Goal: Find specific page/section: Find specific page/section

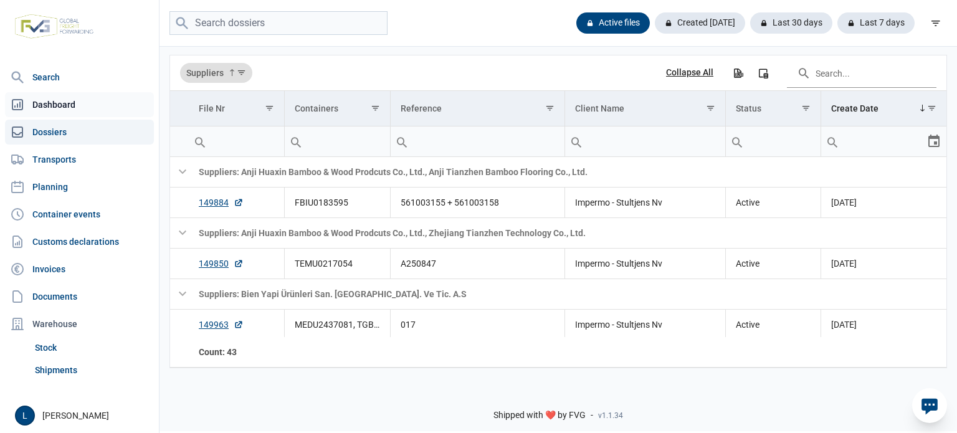
click at [100, 108] on link "Dashboard" at bounding box center [79, 104] width 149 height 25
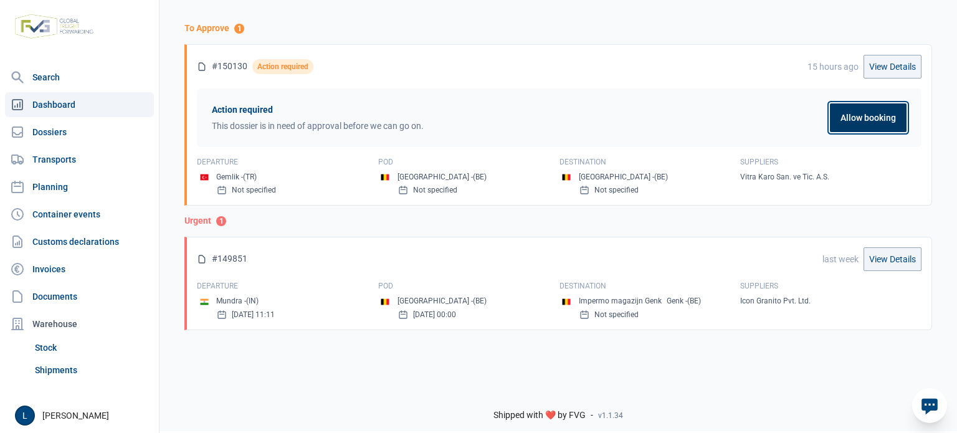
click at [860, 119] on button "Allow booking" at bounding box center [868, 117] width 77 height 29
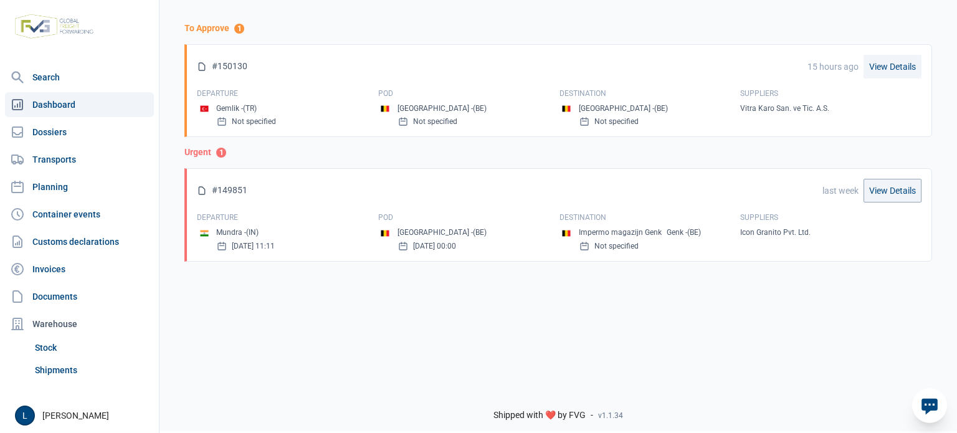
click at [880, 72] on link "View Details" at bounding box center [893, 67] width 58 height 24
click at [95, 134] on link "Dossiers" at bounding box center [79, 132] width 149 height 25
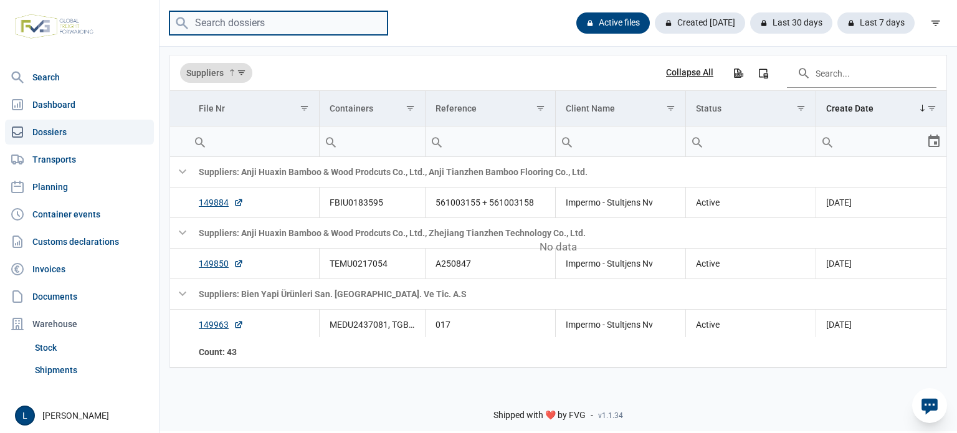
click at [289, 22] on input "search" at bounding box center [279, 23] width 218 height 24
paste input "TGBU3980331"
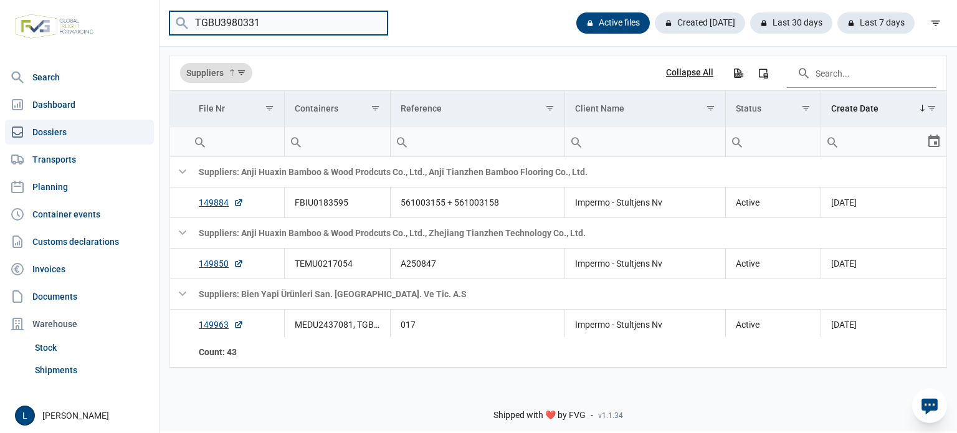
type input "TGBU3980331"
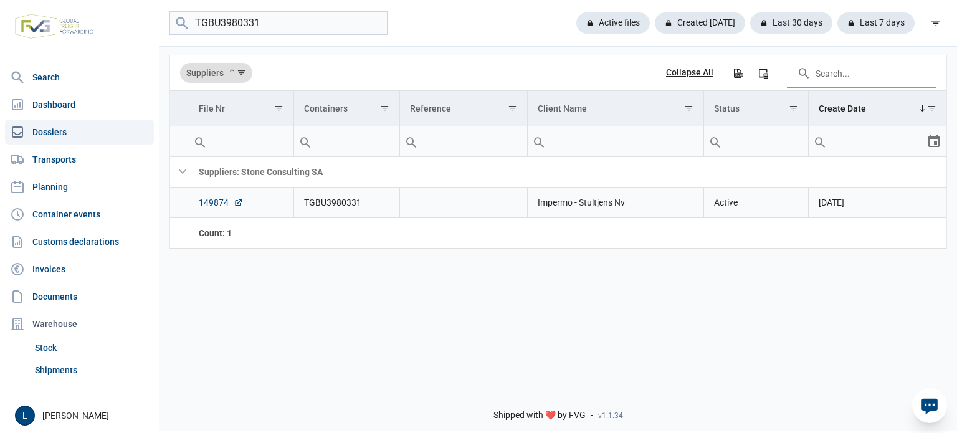
click at [219, 199] on link "149874" at bounding box center [221, 202] width 45 height 12
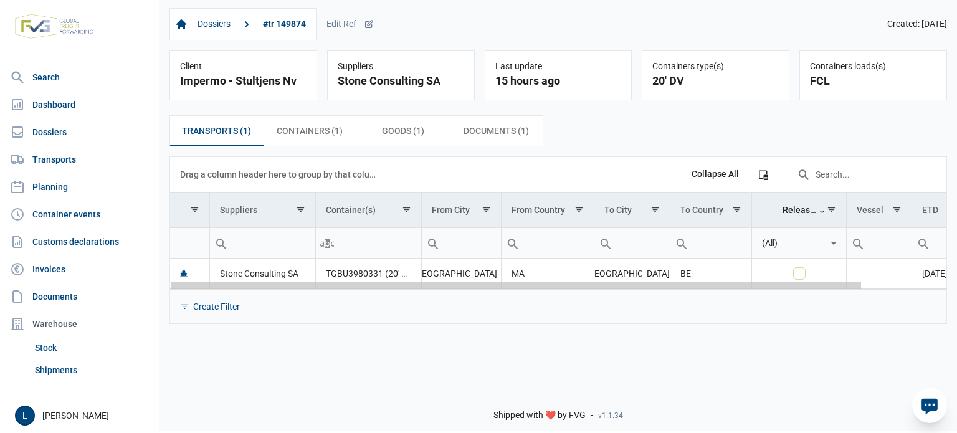
scroll to position [0, 94]
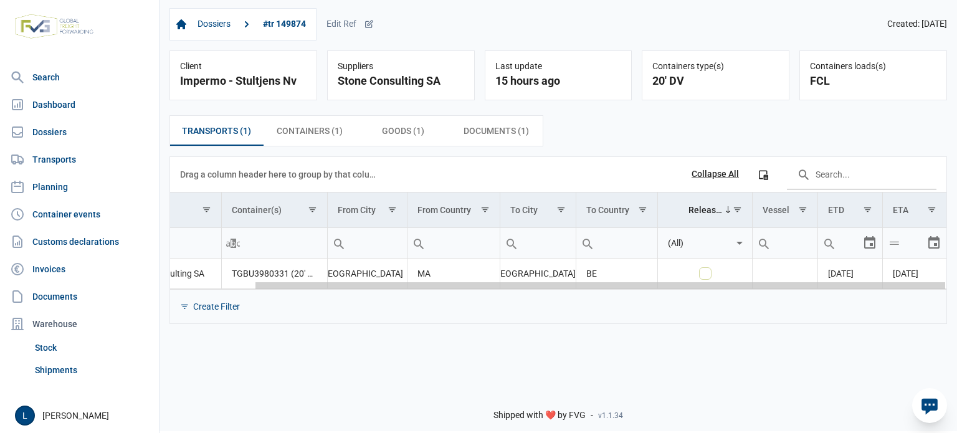
drag, startPoint x: 678, startPoint y: 286, endPoint x: 957, endPoint y: 285, distance: 279.3
click at [957, 285] on body "For evaluation purposes only. Redistribution prohibited. Please register an exi…" at bounding box center [478, 194] width 957 height 433
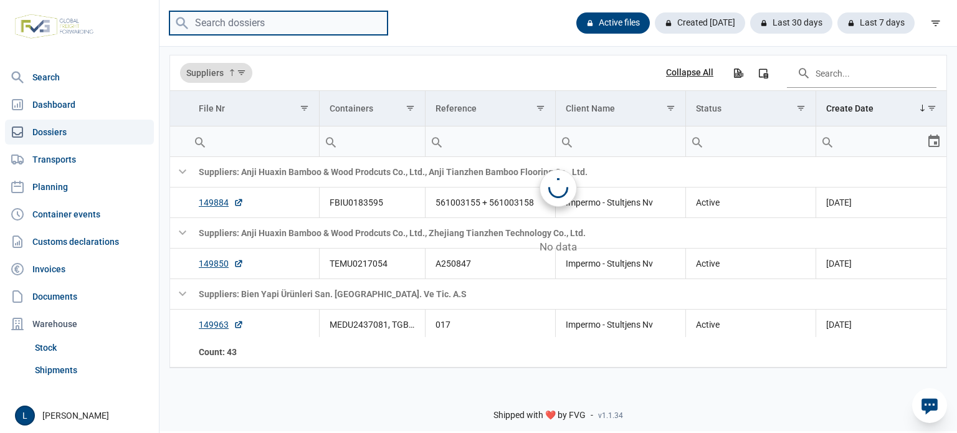
click at [225, 22] on input "search" at bounding box center [279, 23] width 218 height 24
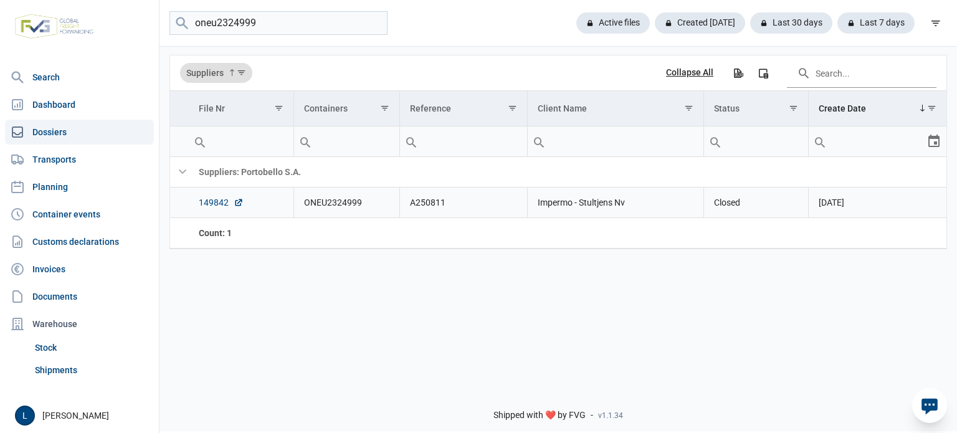
click at [214, 199] on link "149842" at bounding box center [221, 202] width 45 height 12
click at [262, 26] on input "oneu2324999" at bounding box center [279, 23] width 218 height 24
type input "sudu8937964"
click at [222, 204] on link "149616" at bounding box center [221, 202] width 45 height 12
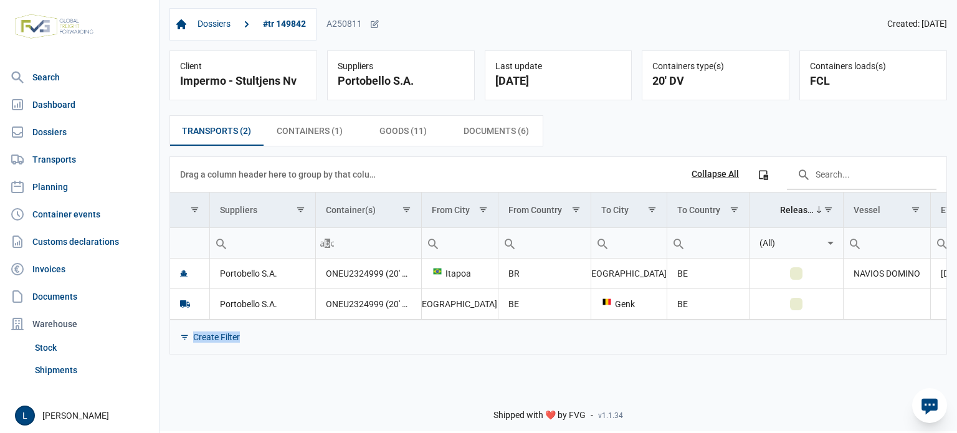
drag, startPoint x: 662, startPoint y: 320, endPoint x: 903, endPoint y: 327, distance: 240.7
click at [909, 327] on div "Create Filter" at bounding box center [558, 337] width 777 height 34
click at [868, 320] on div "Create Filter" at bounding box center [558, 337] width 777 height 34
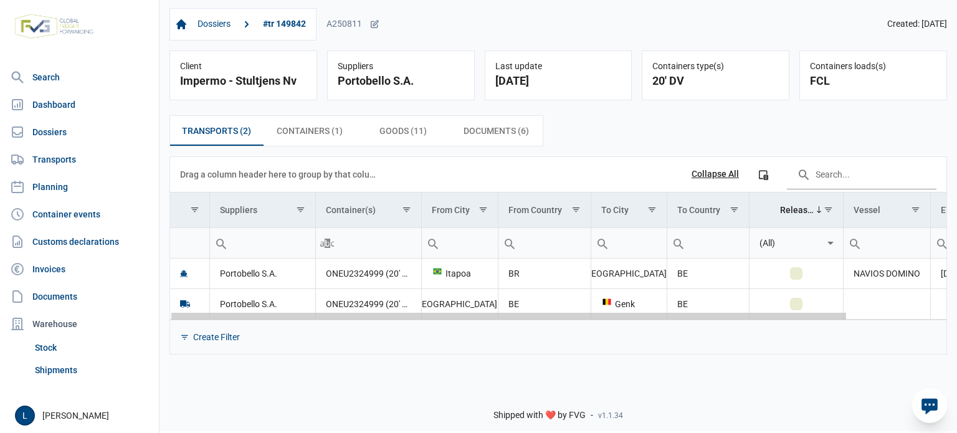
click at [878, 319] on div "Data grid with 2 rows and 11 columns" at bounding box center [558, 316] width 777 height 8
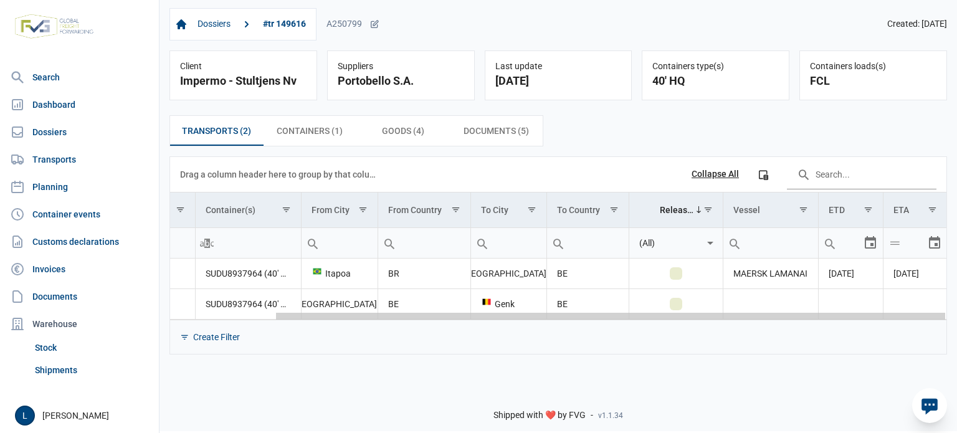
drag, startPoint x: 561, startPoint y: 317, endPoint x: 957, endPoint y: 307, distance: 395.9
click at [957, 316] on body "For evaluation purposes only. Redistribution prohibited. Please register an exi…" at bounding box center [478, 194] width 957 height 433
